Goal: Find specific page/section: Find specific page/section

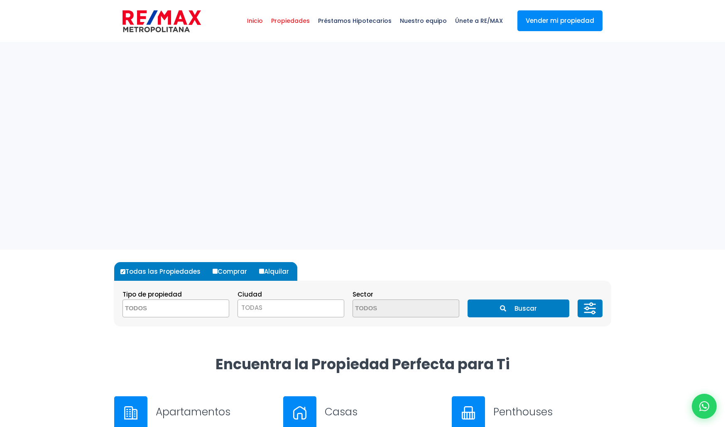
select select
click at [296, 25] on span "Propiedades" at bounding box center [290, 20] width 47 height 25
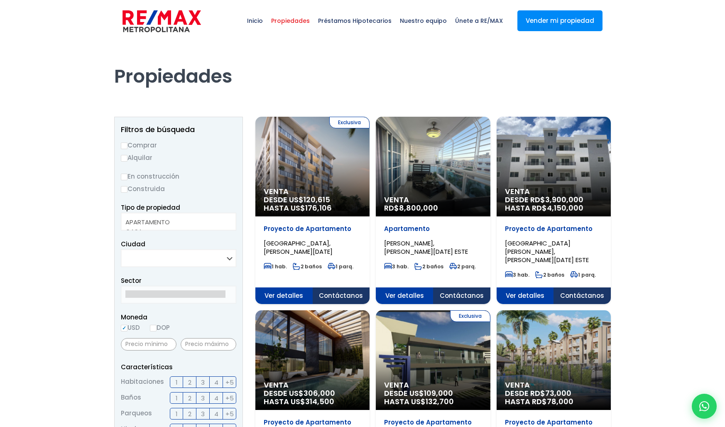
select select
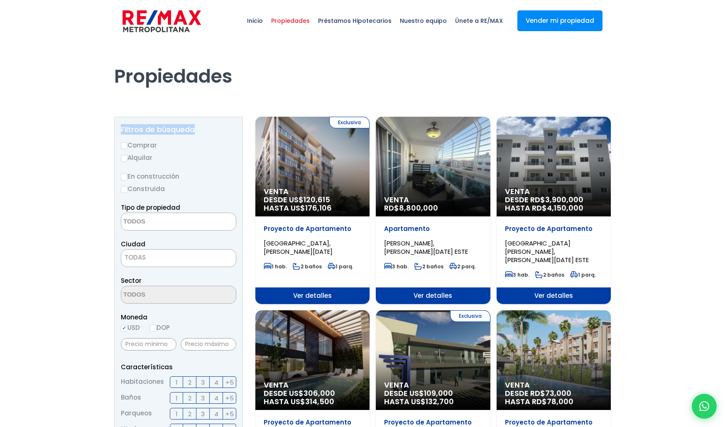
drag, startPoint x: 121, startPoint y: 128, endPoint x: 206, endPoint y: 130, distance: 85.6
click at [206, 130] on h2 "Filtros de búsqueda" at bounding box center [178, 129] width 115 height 8
